Goal: Task Accomplishment & Management: Manage account settings

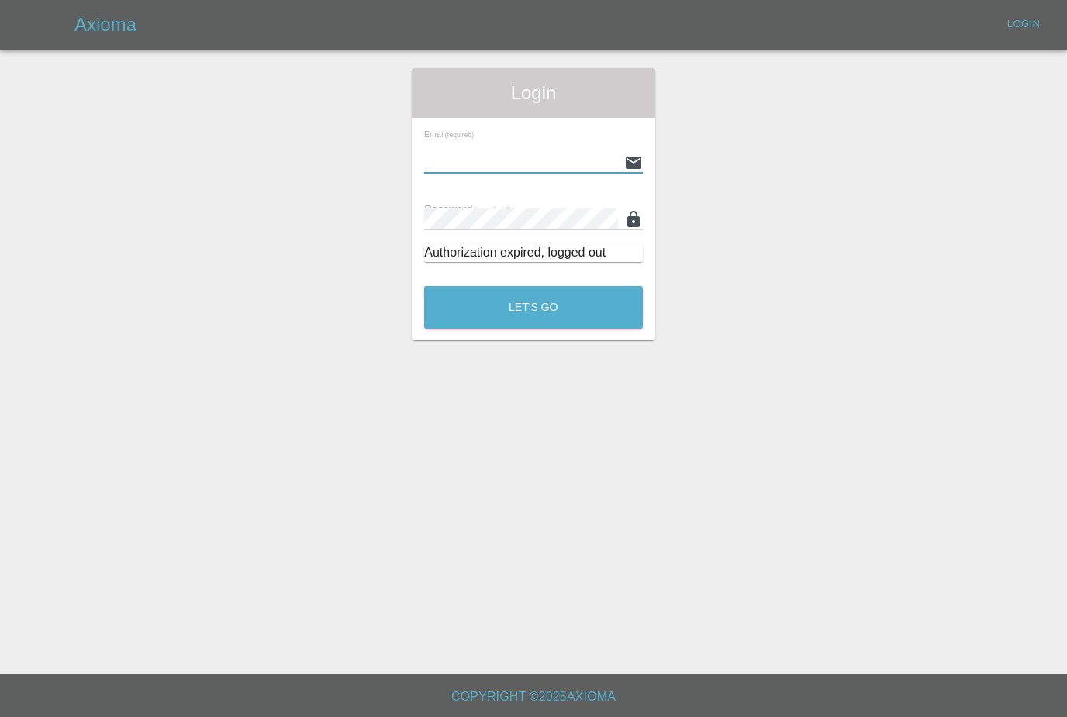
type input "[PERSON_NAME][EMAIL_ADDRESS][PERSON_NAME][DOMAIN_NAME]"
click at [533, 307] on button "Let's Go" at bounding box center [533, 307] width 219 height 43
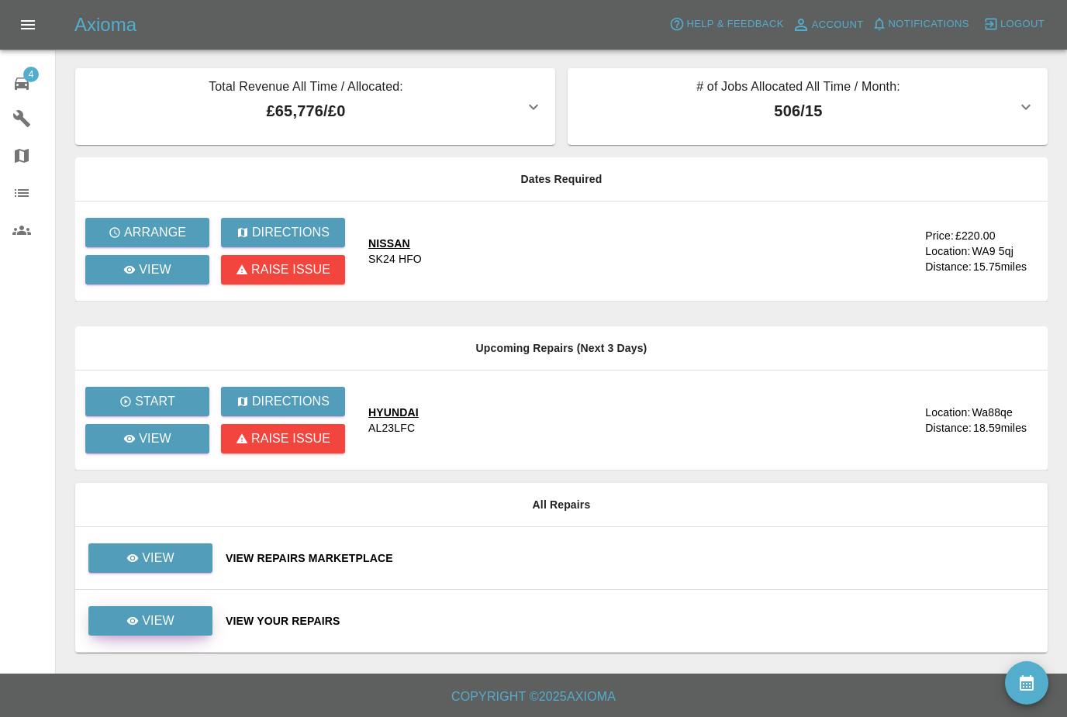
click at [184, 628] on link "View" at bounding box center [150, 620] width 124 height 29
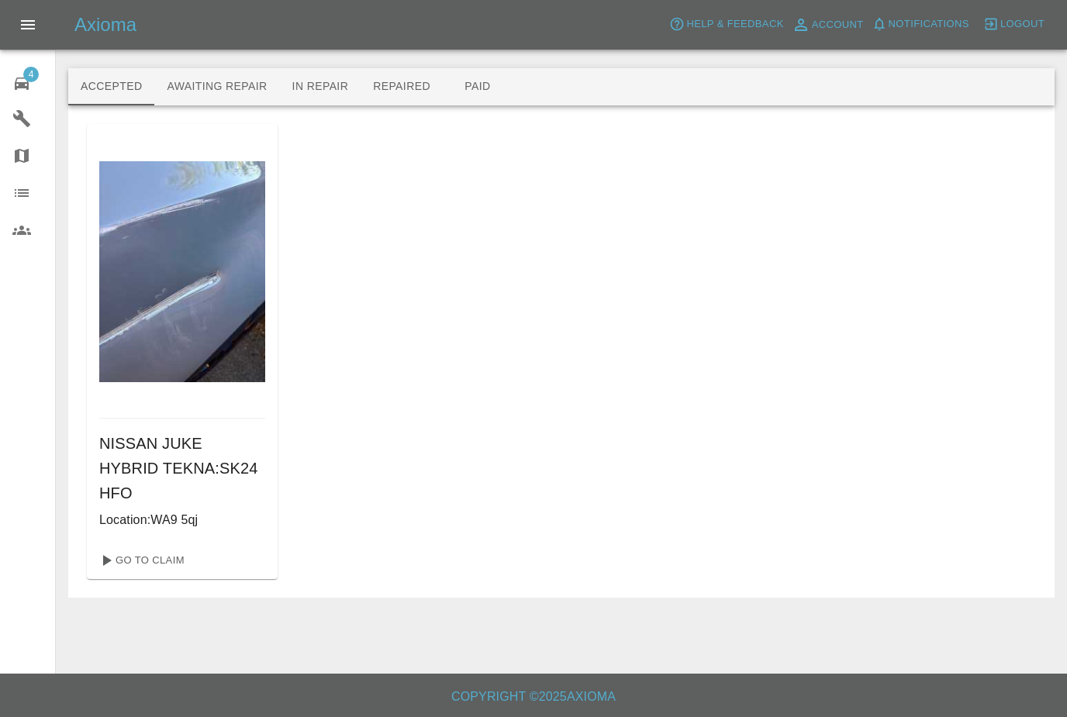
click at [187, 85] on button "Awaiting Repair" at bounding box center [216, 86] width 125 height 37
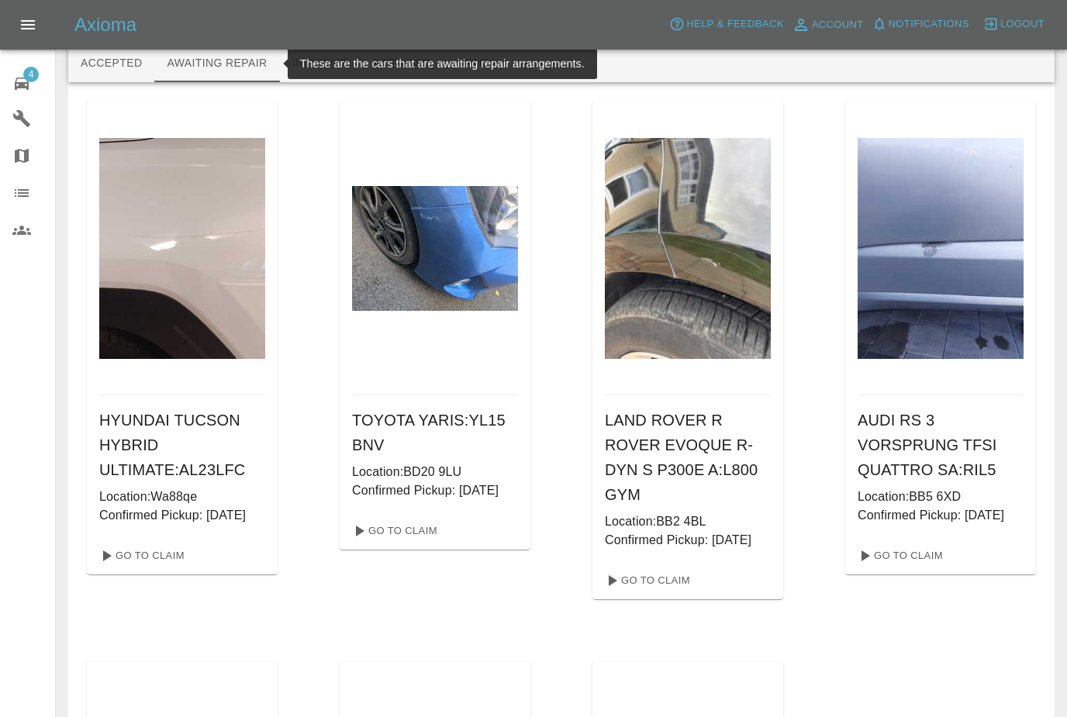
scroll to position [24, 0]
click at [153, 567] on link "Go To Claim" at bounding box center [140, 555] width 95 height 25
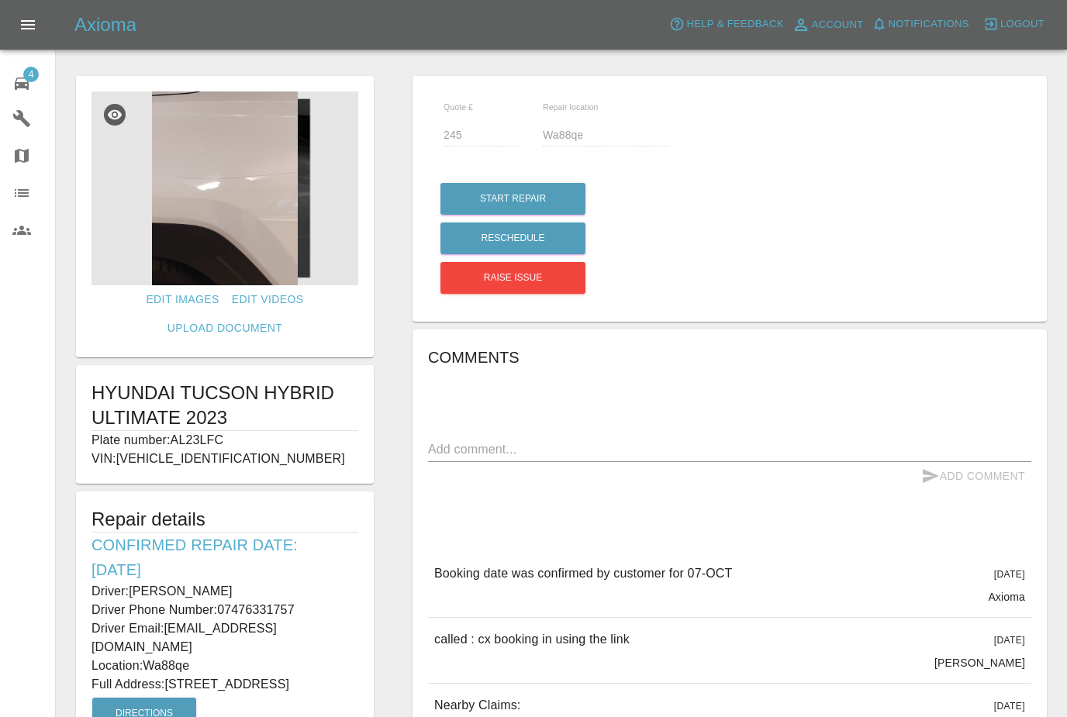
click at [22, 91] on icon at bounding box center [21, 83] width 19 height 19
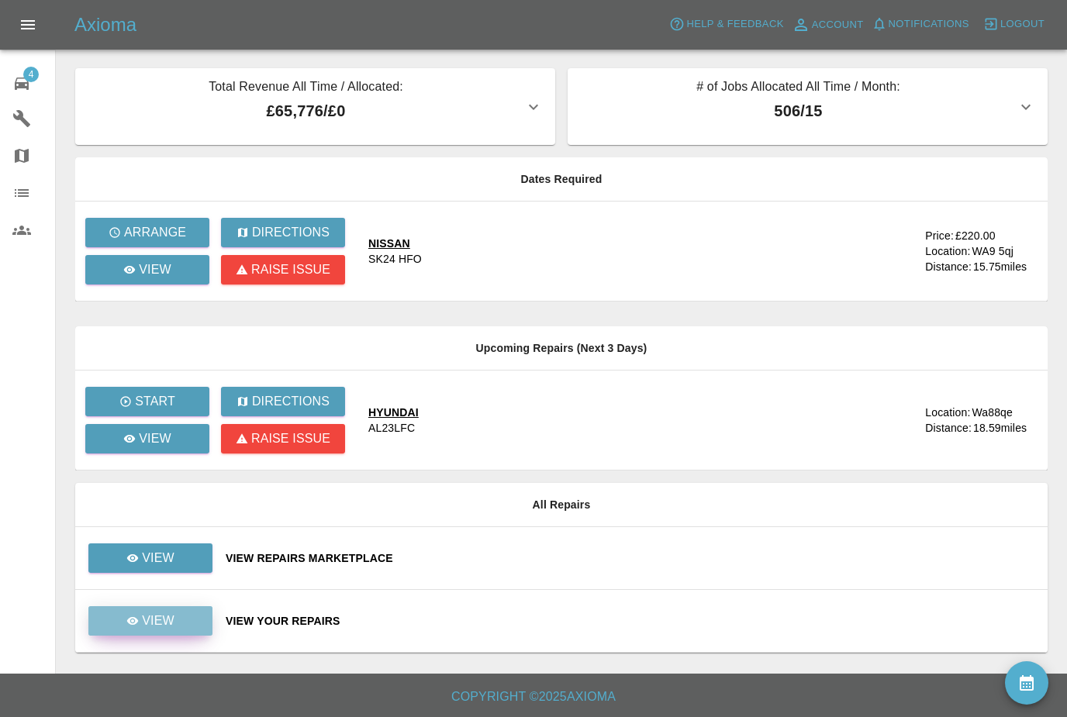
click at [161, 626] on p "View" at bounding box center [158, 621] width 33 height 19
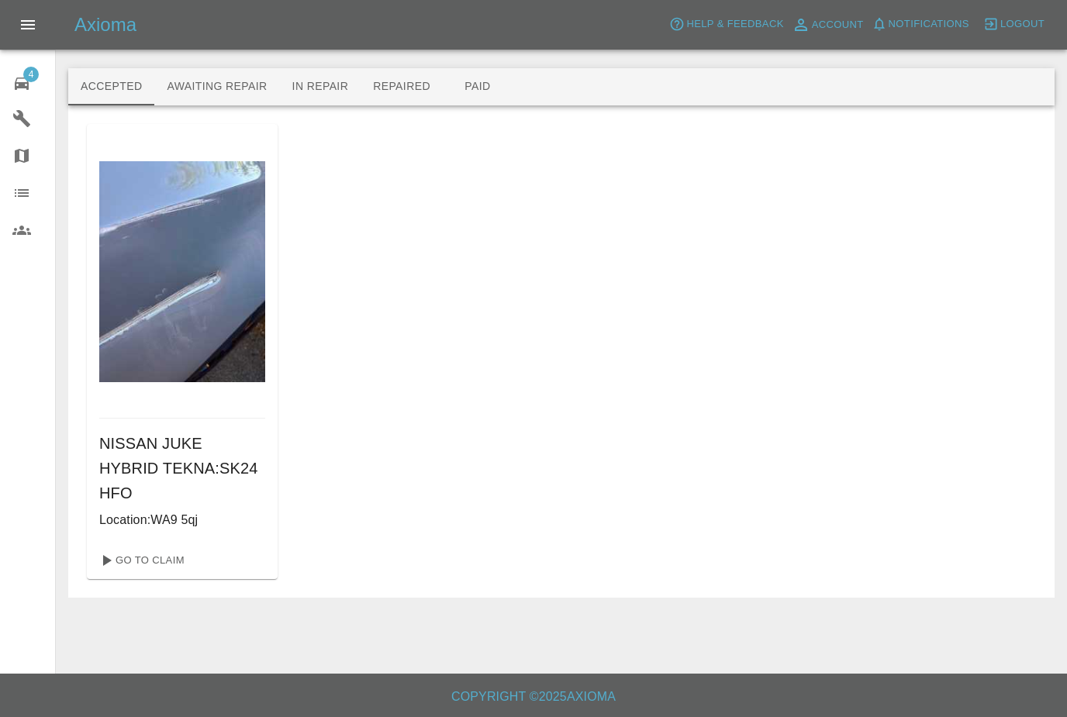
click at [316, 83] on button "In Repair" at bounding box center [320, 86] width 81 height 37
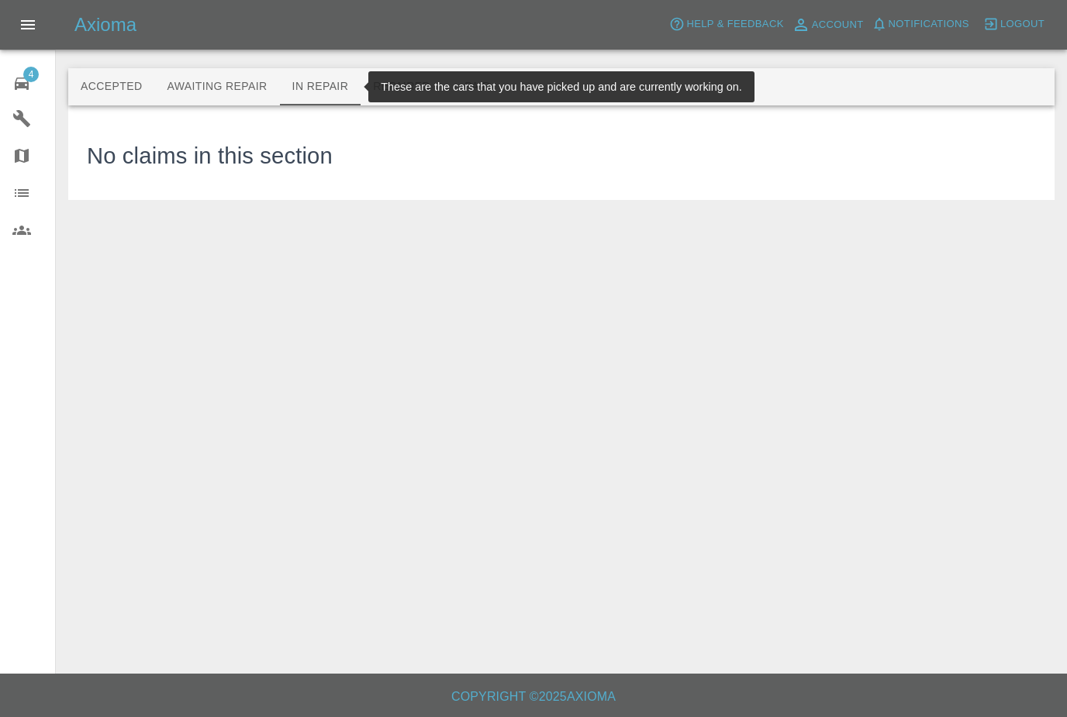
click at [395, 82] on button "Repaired" at bounding box center [402, 86] width 82 height 37
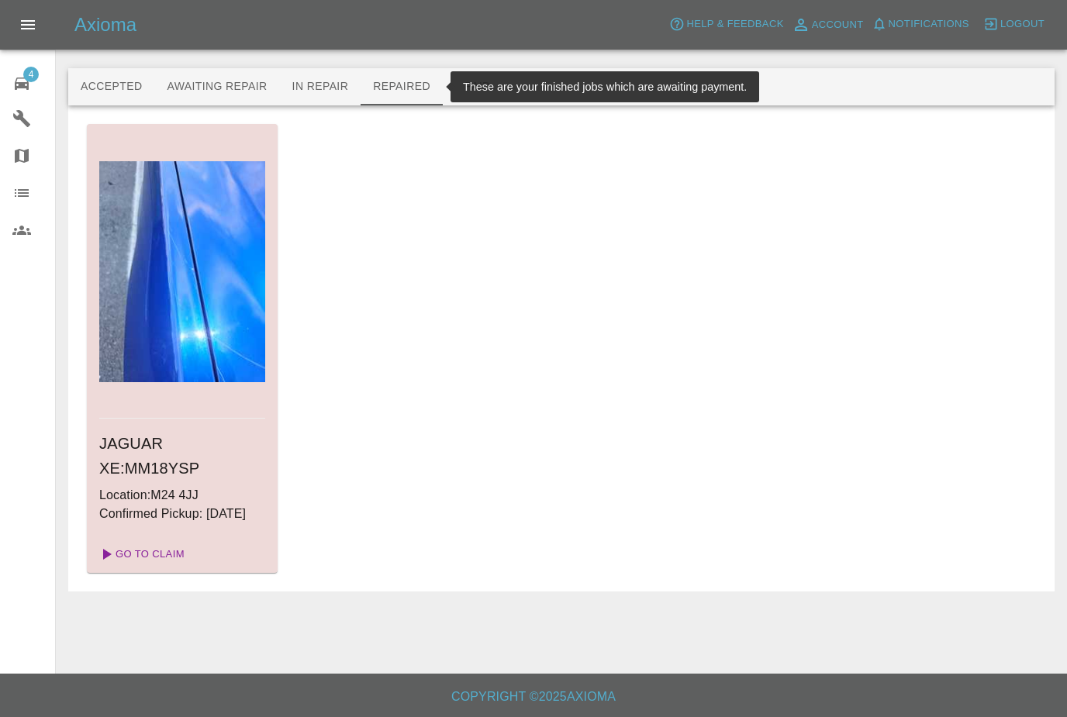
click at [152, 567] on link "Go To Claim" at bounding box center [140, 554] width 95 height 25
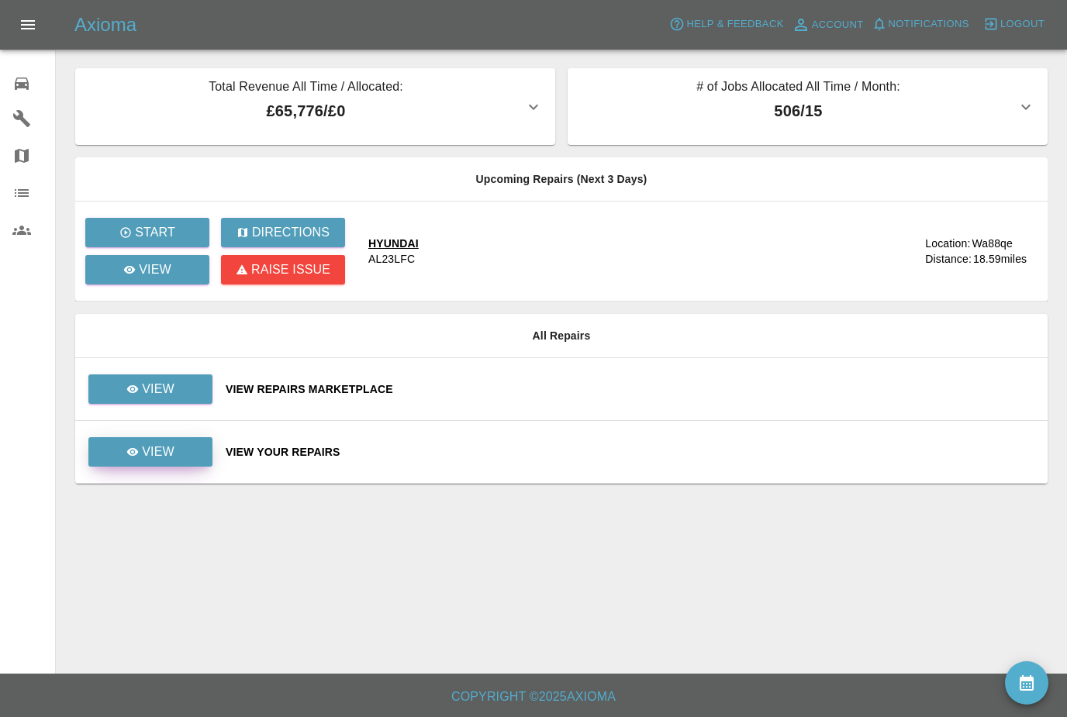
click at [175, 451] on link "View" at bounding box center [150, 451] width 124 height 29
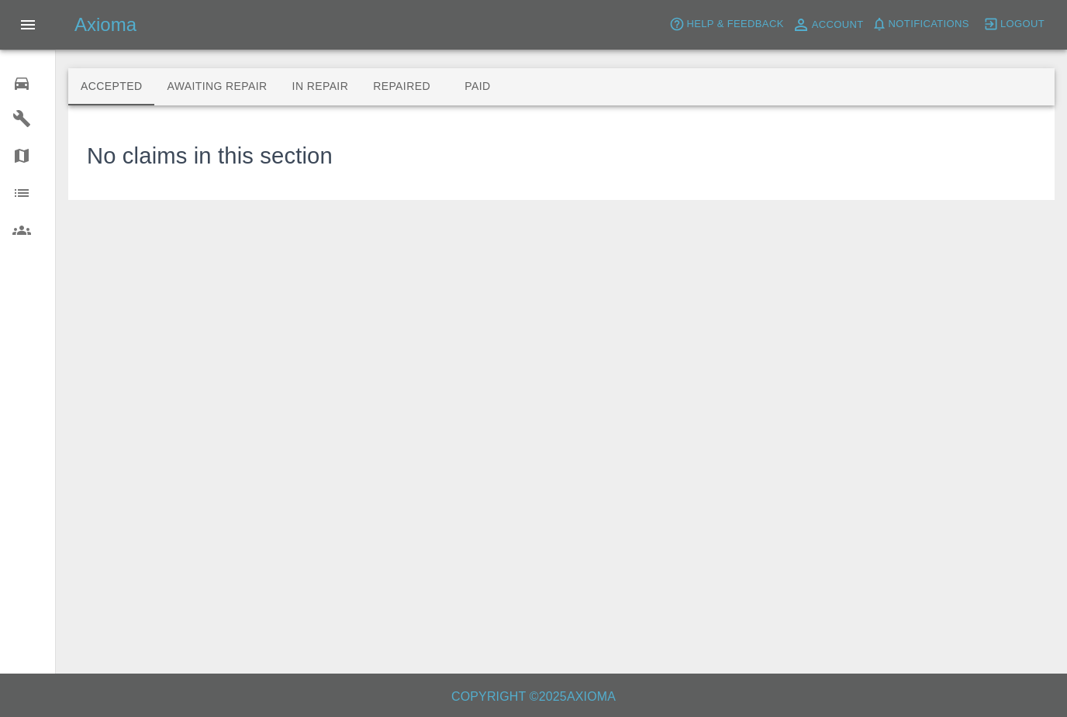
click at [26, 80] on icon at bounding box center [21, 83] width 19 height 19
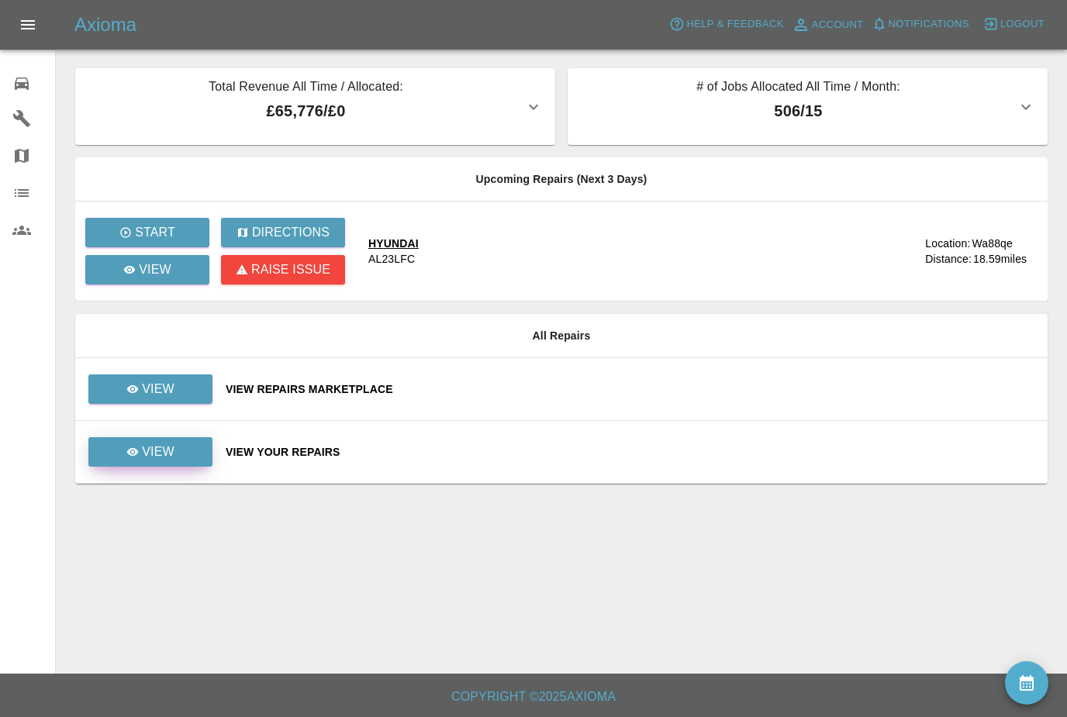
click at [175, 450] on link "View" at bounding box center [150, 451] width 124 height 29
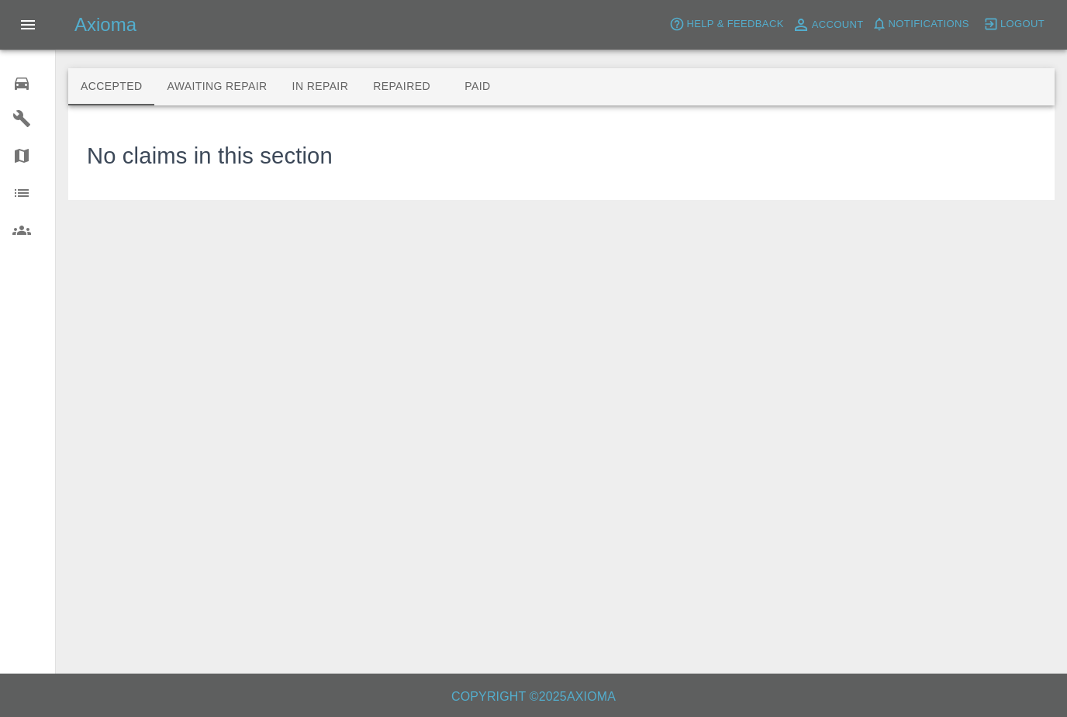
click at [270, 89] on button "Awaiting Repair" at bounding box center [216, 86] width 125 height 37
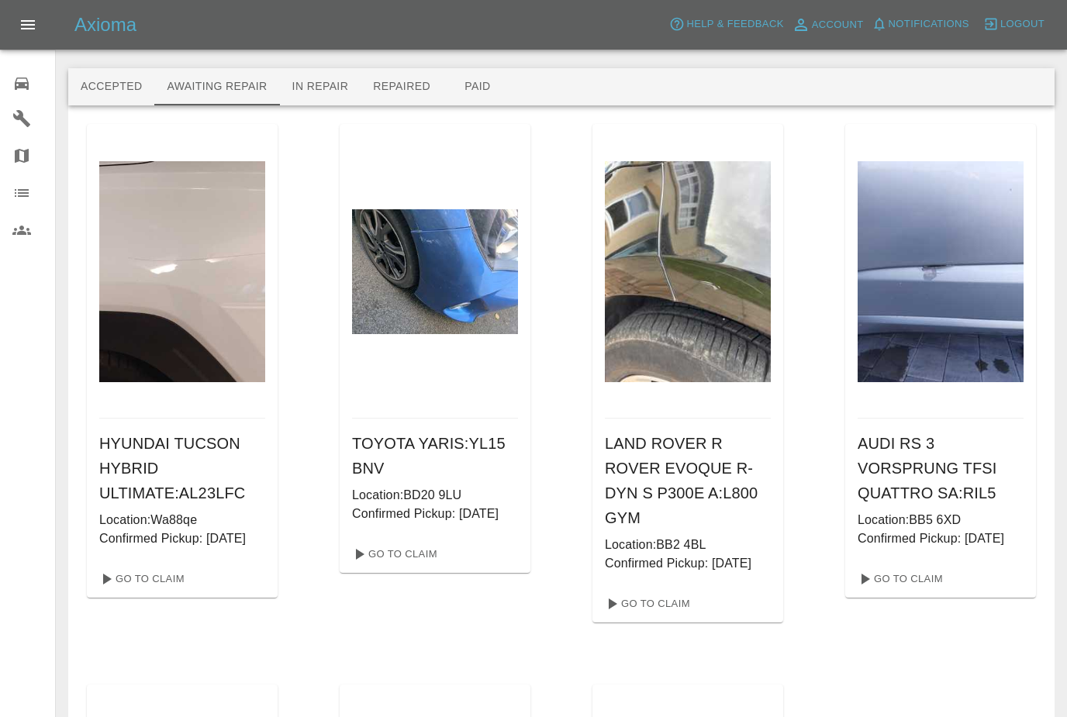
click at [22, 87] on icon at bounding box center [22, 84] width 14 height 12
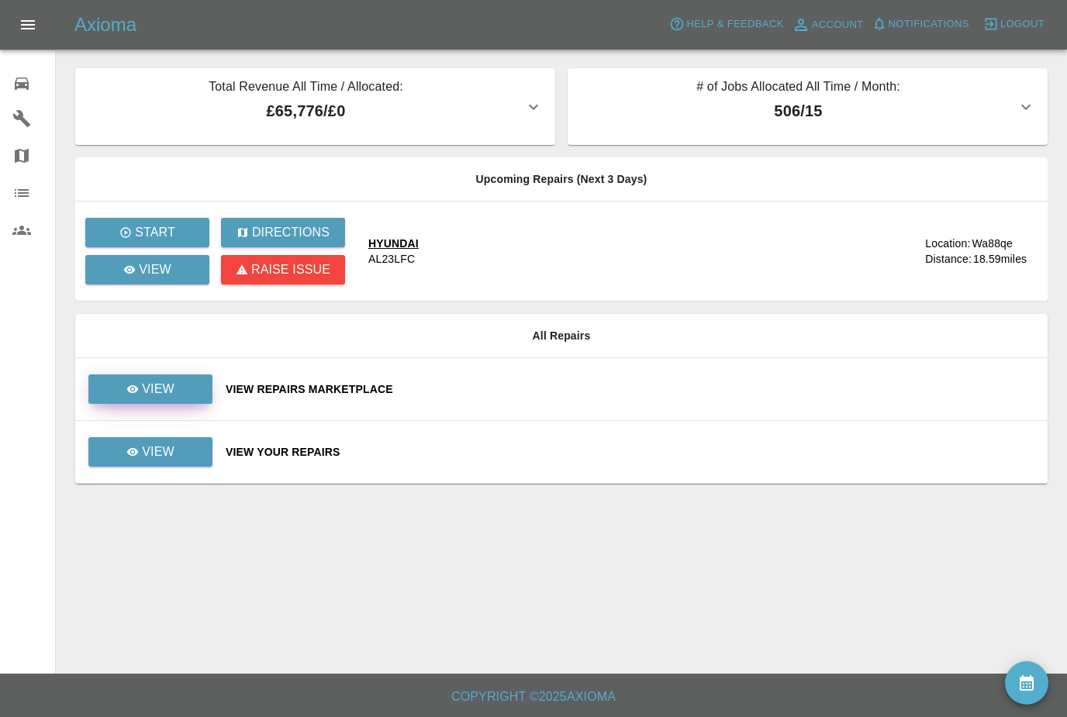
click at [196, 391] on link "View" at bounding box center [150, 389] width 124 height 29
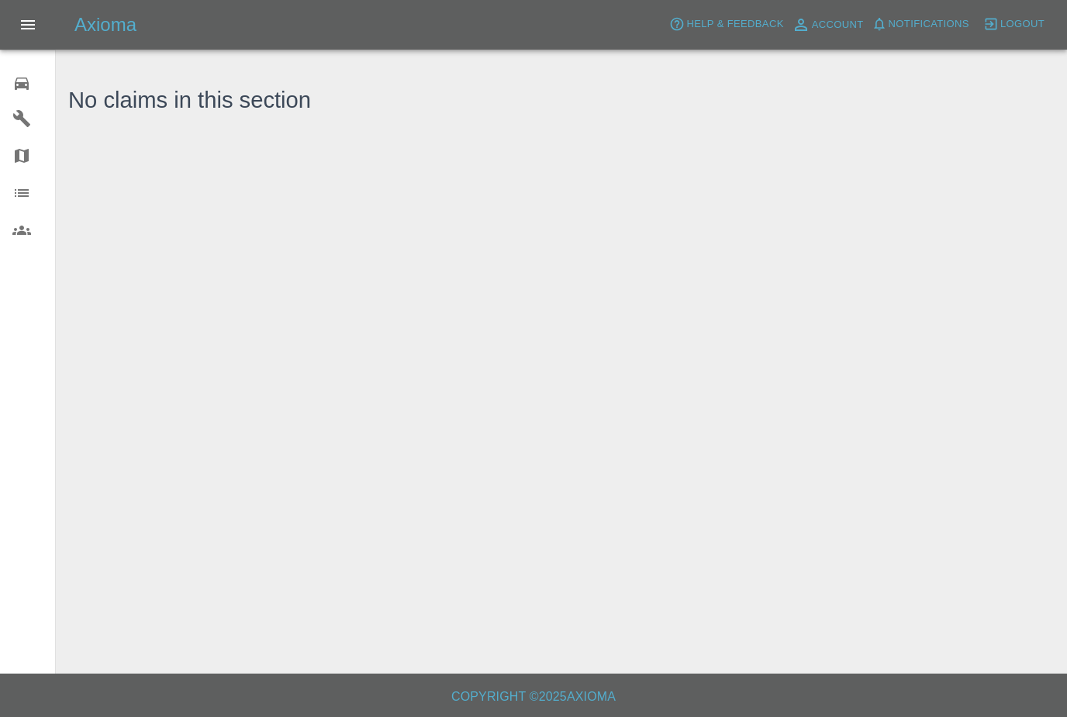
click at [29, 84] on icon at bounding box center [21, 83] width 19 height 19
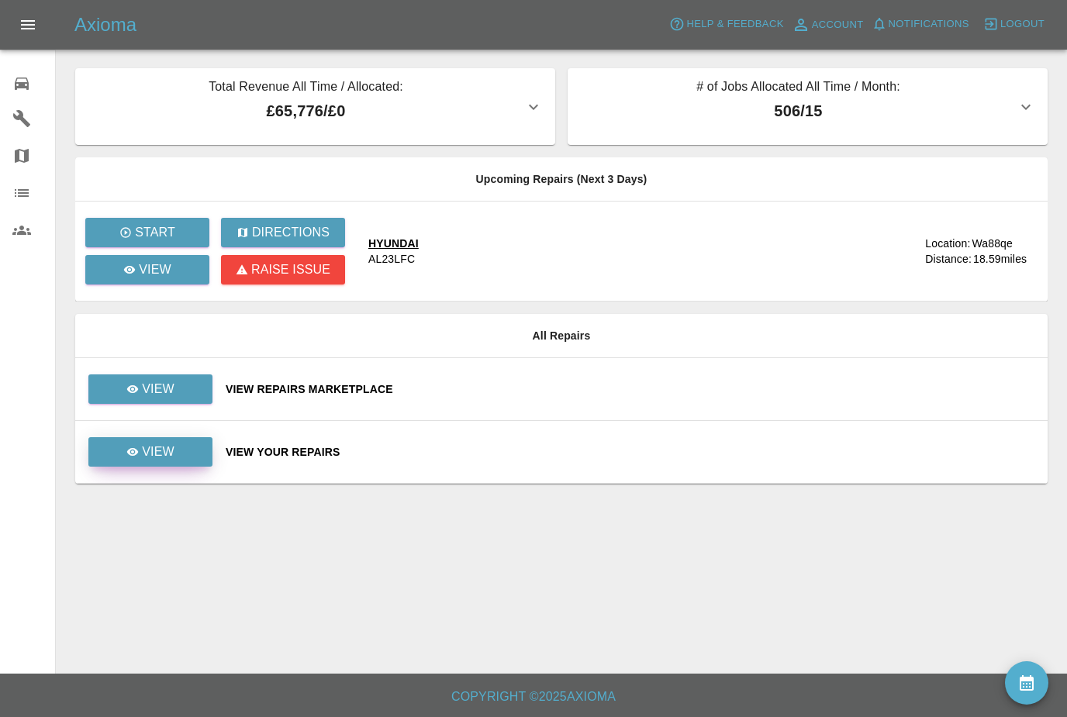
click at [211, 454] on link "View" at bounding box center [150, 451] width 124 height 29
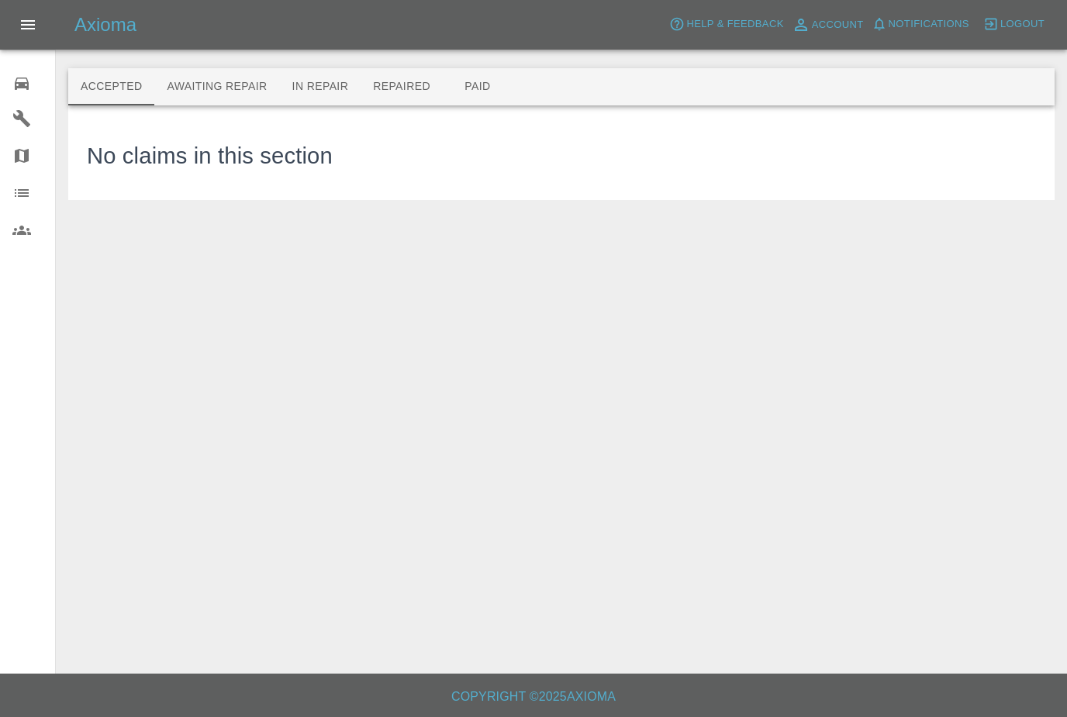
click at [209, 84] on button "Awaiting Repair" at bounding box center [216, 86] width 125 height 37
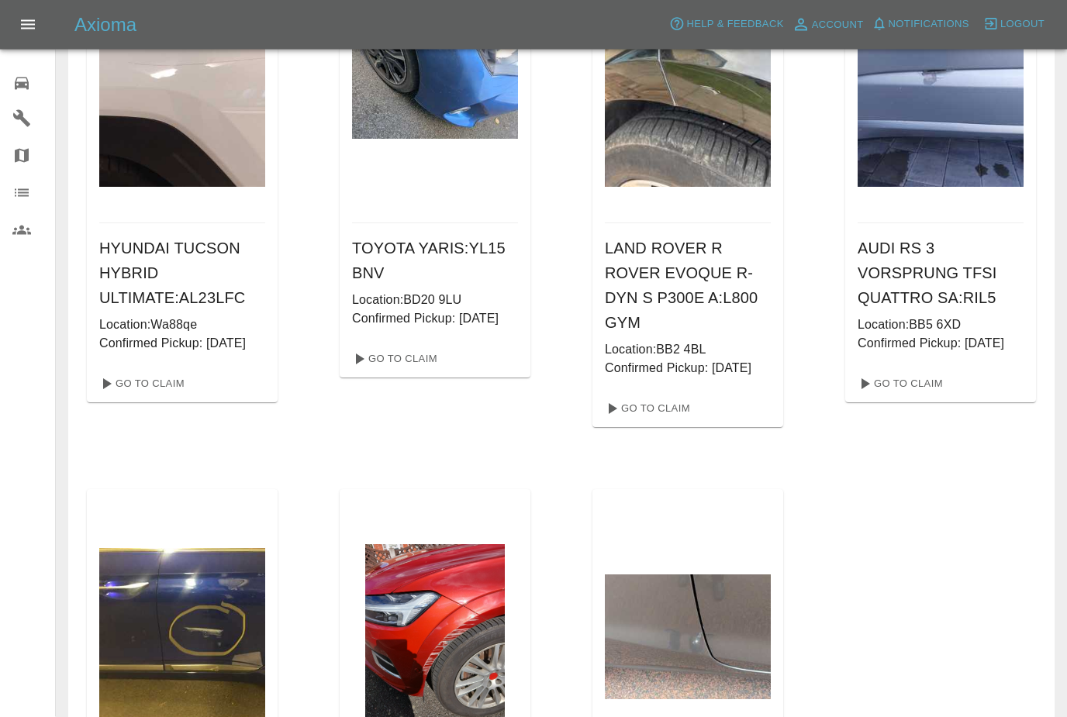
scroll to position [207, 0]
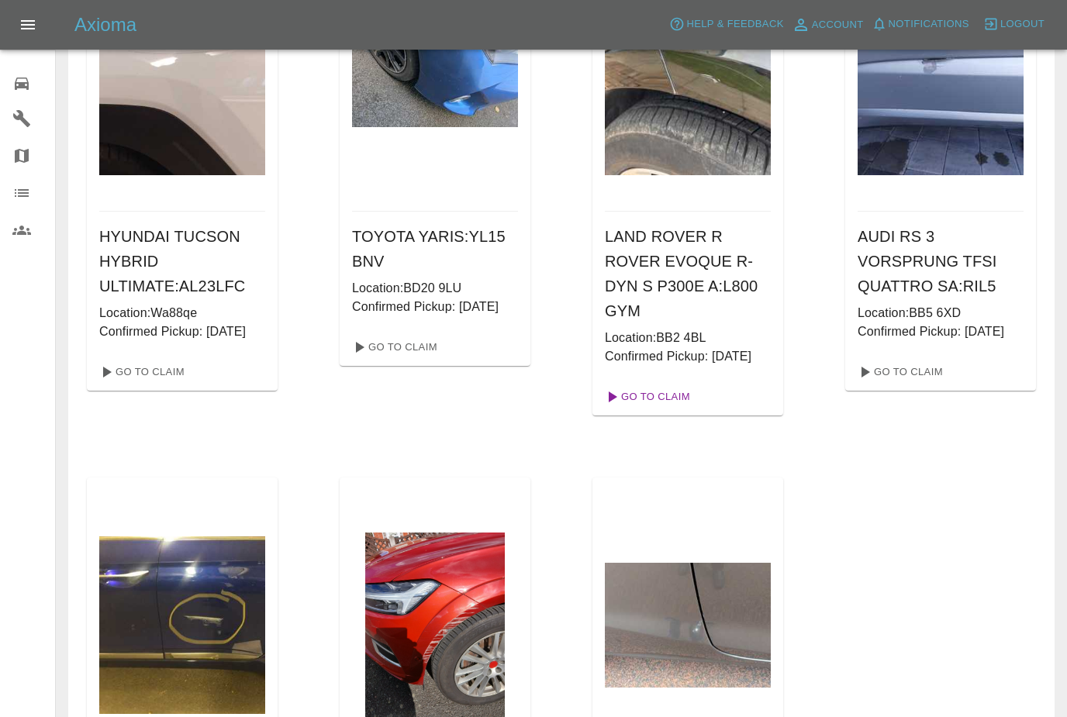
click at [675, 409] on link "Go To Claim" at bounding box center [646, 397] width 95 height 25
